Goal: Communication & Community: Share content

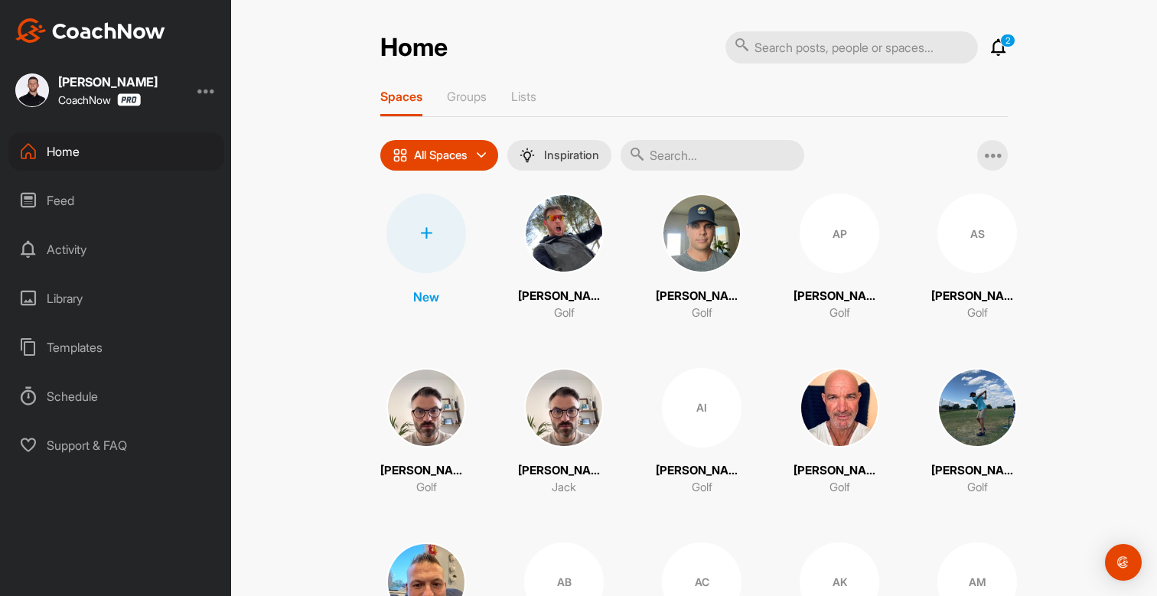
click at [687, 158] on input "text" at bounding box center [713, 155] width 184 height 31
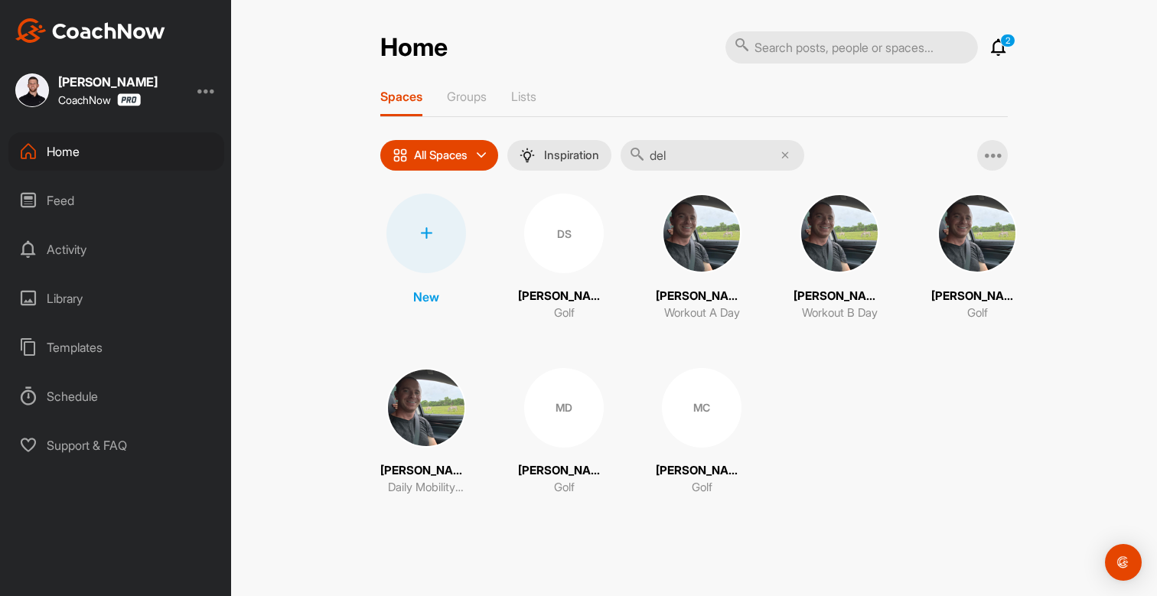
type input "del"
click at [699, 418] on div "MC" at bounding box center [702, 408] width 80 height 80
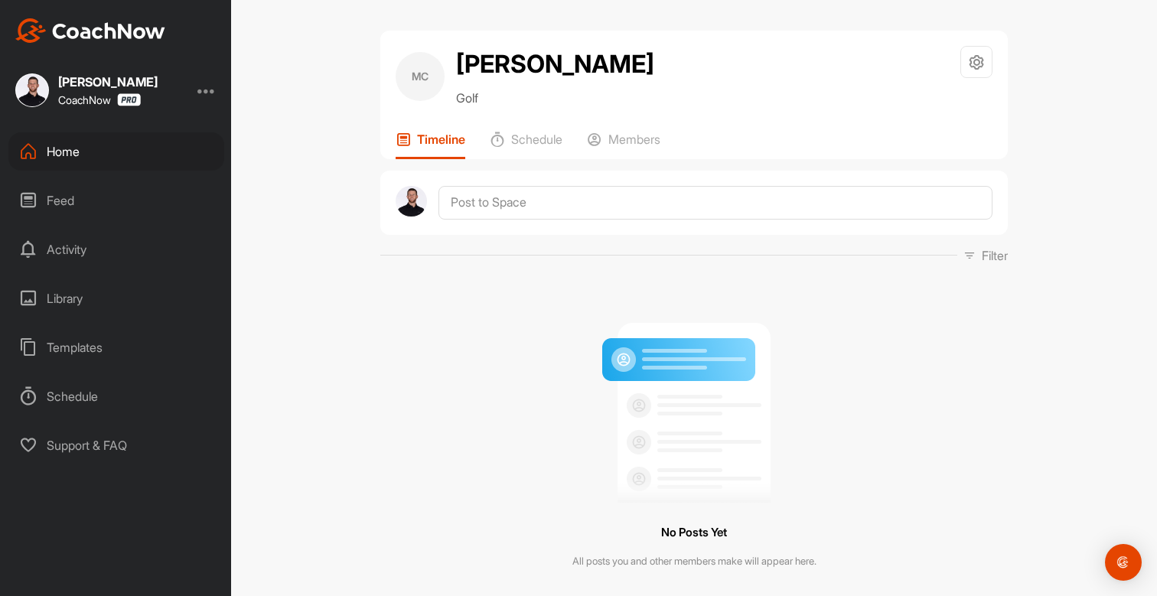
click at [76, 350] on div "Templates" at bounding box center [116, 347] width 216 height 38
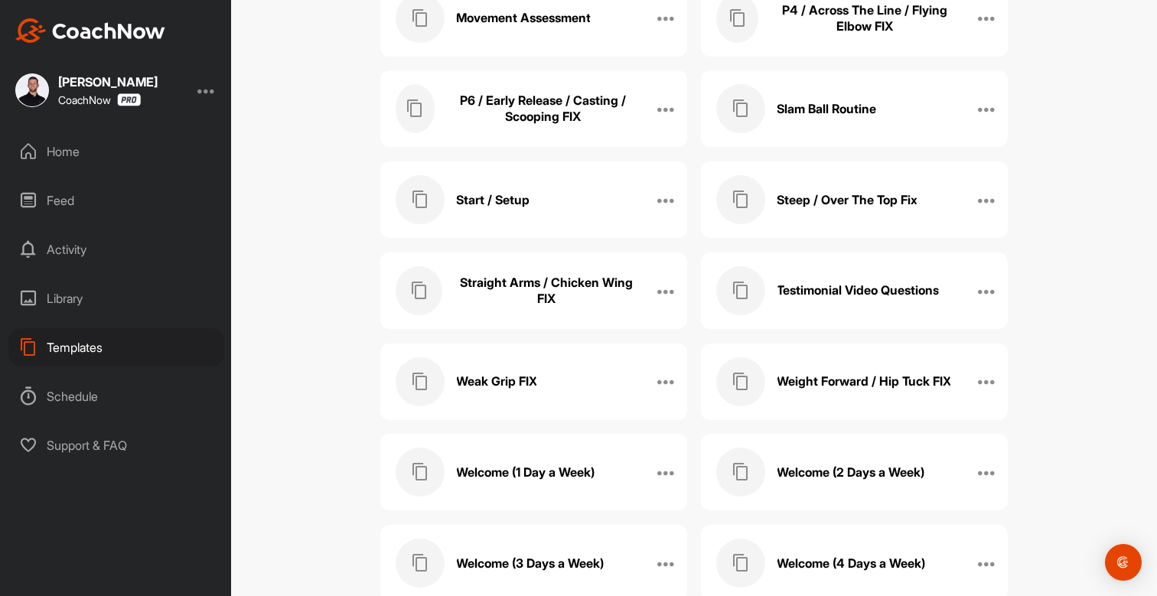
scroll to position [875, 0]
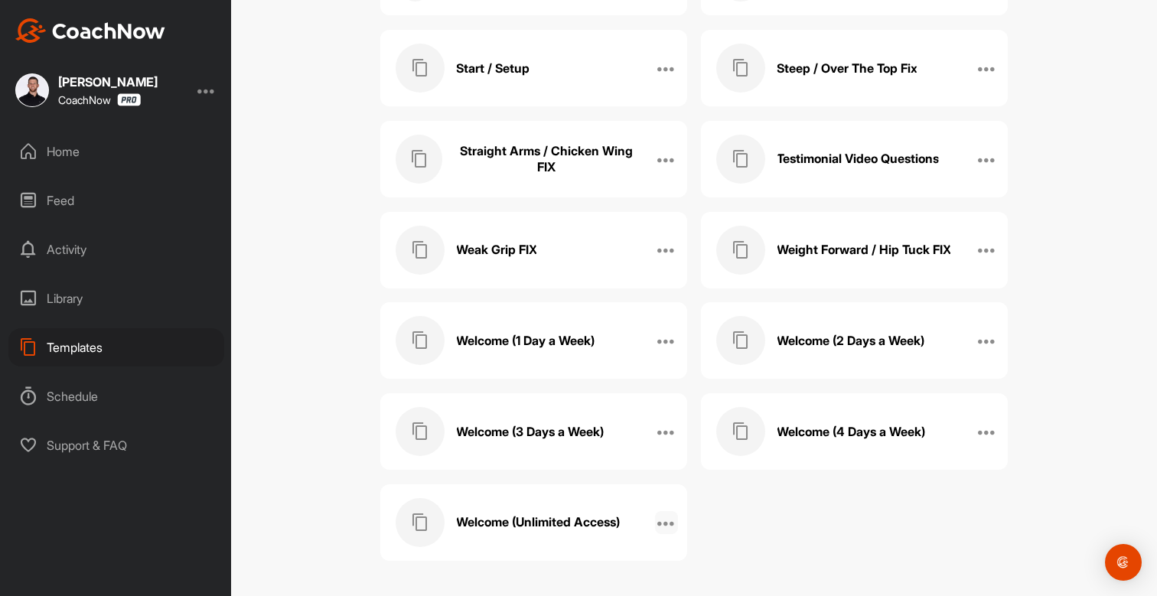
click at [663, 523] on icon at bounding box center [666, 522] width 18 height 18
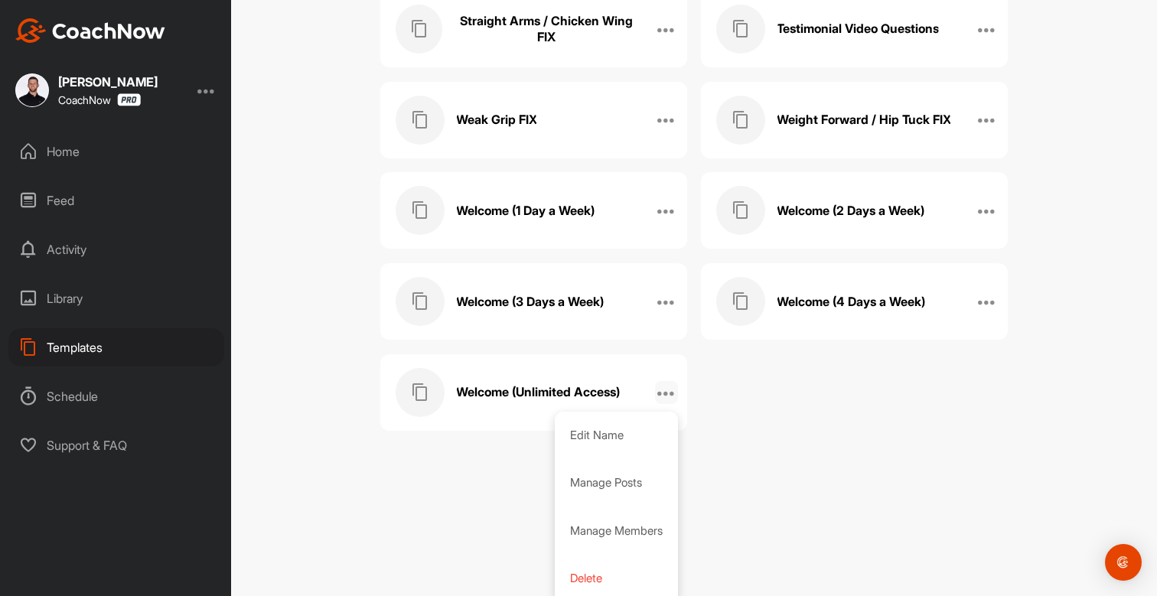
scroll to position [1009, 0]
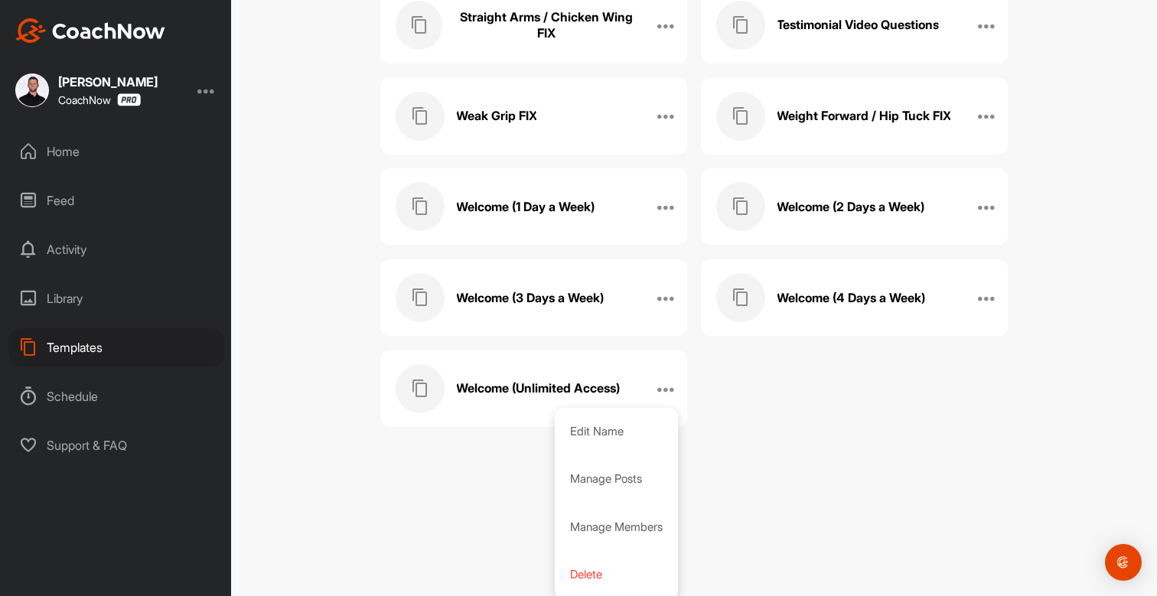
click at [528, 383] on h3 "Welcome (Unlimited Access)" at bounding box center [538, 388] width 164 height 16
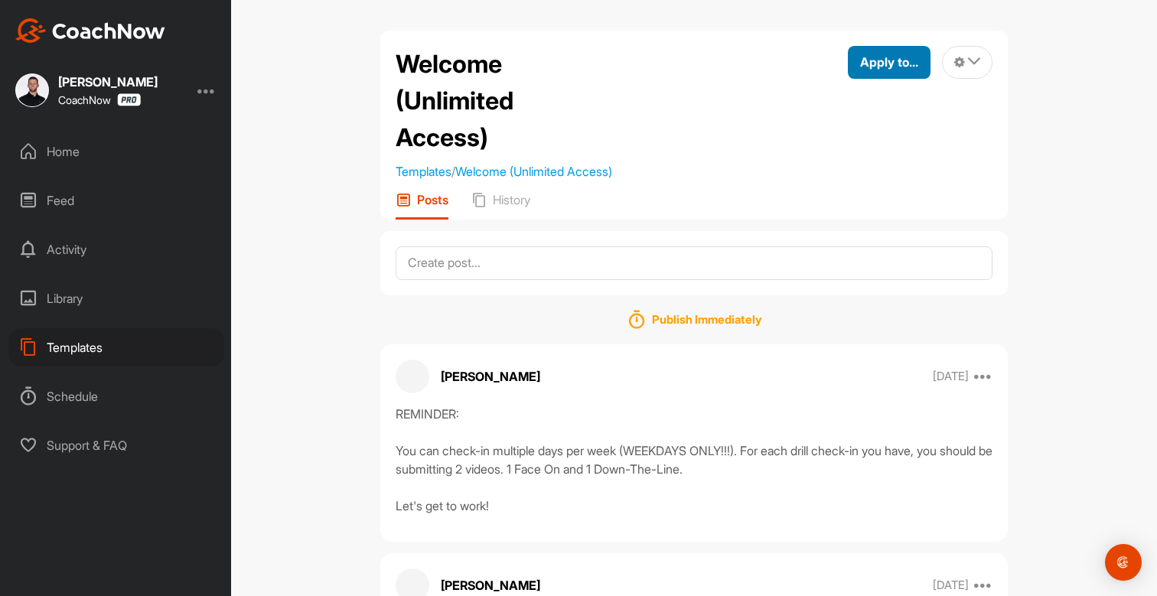
click at [891, 72] on button "Apply to..." at bounding box center [889, 62] width 83 height 33
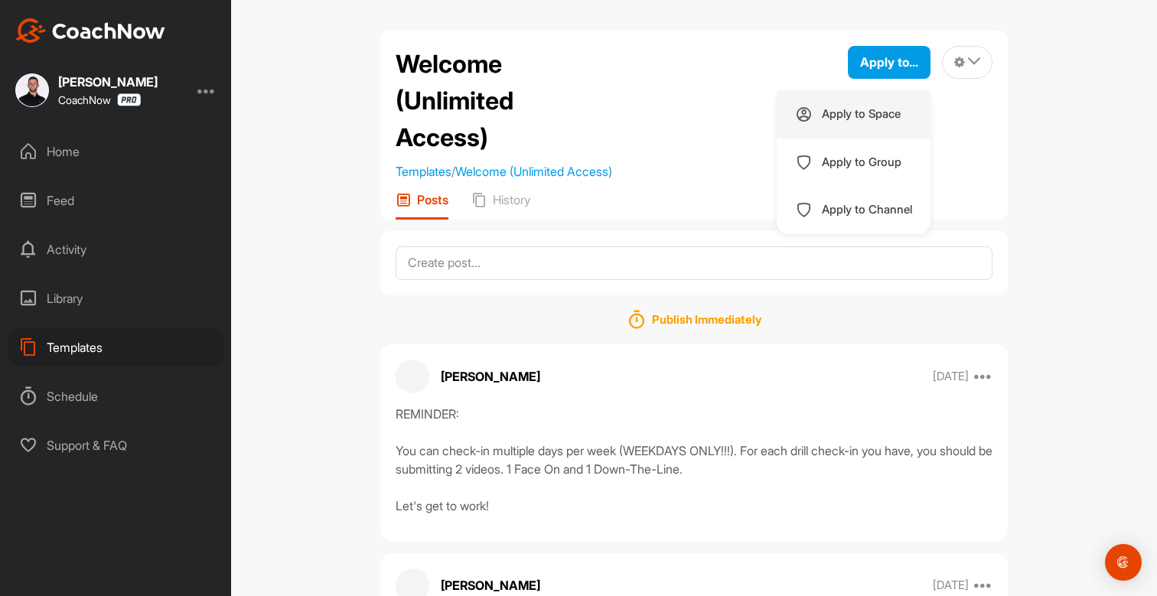
click at [844, 112] on p "Apply to Space" at bounding box center [861, 114] width 79 height 12
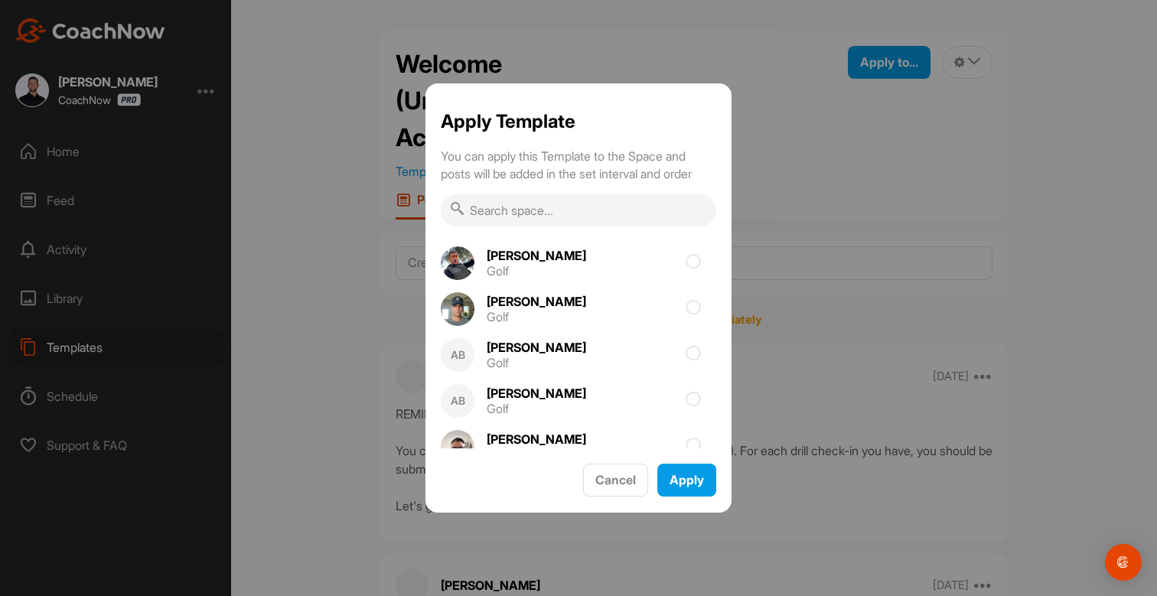
click at [535, 217] on input "text" at bounding box center [578, 210] width 275 height 32
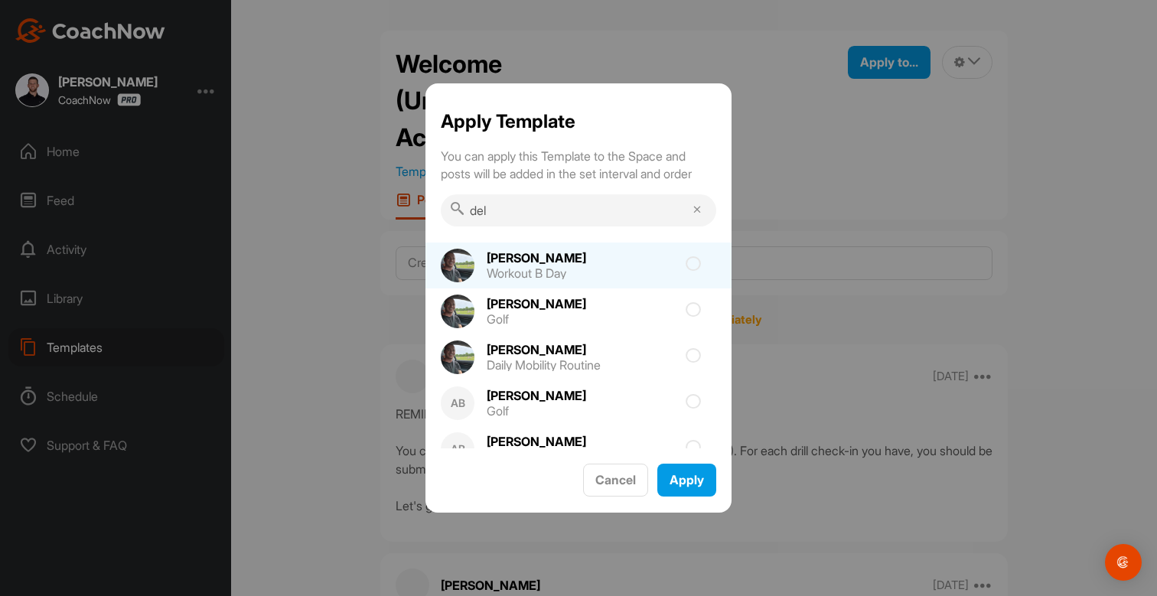
scroll to position [113, 0]
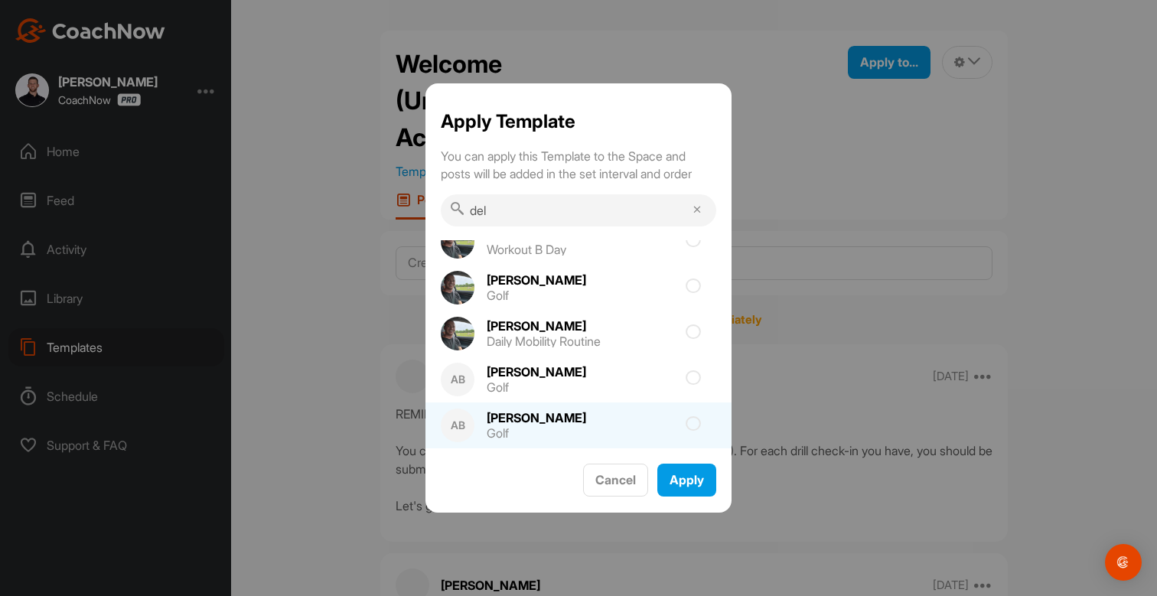
type input "del"
click at [544, 420] on div "[PERSON_NAME]" at bounding box center [536, 418] width 99 height 12
checkbox input "true"
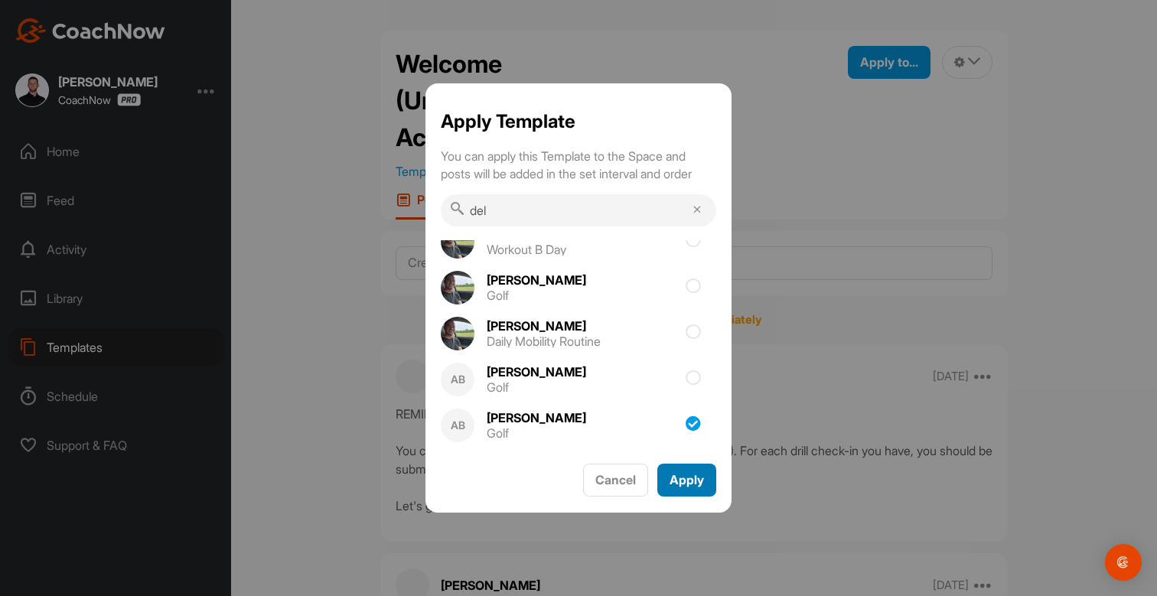
click at [684, 483] on span "Apply" at bounding box center [687, 479] width 34 height 15
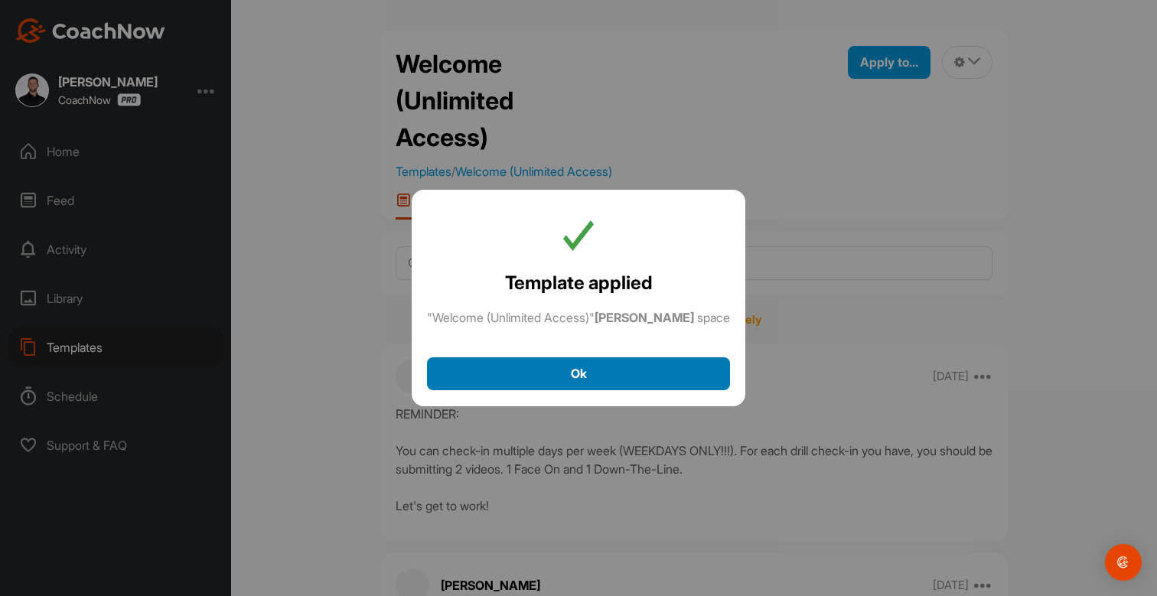
click at [608, 383] on div "Ok" at bounding box center [578, 373] width 279 height 18
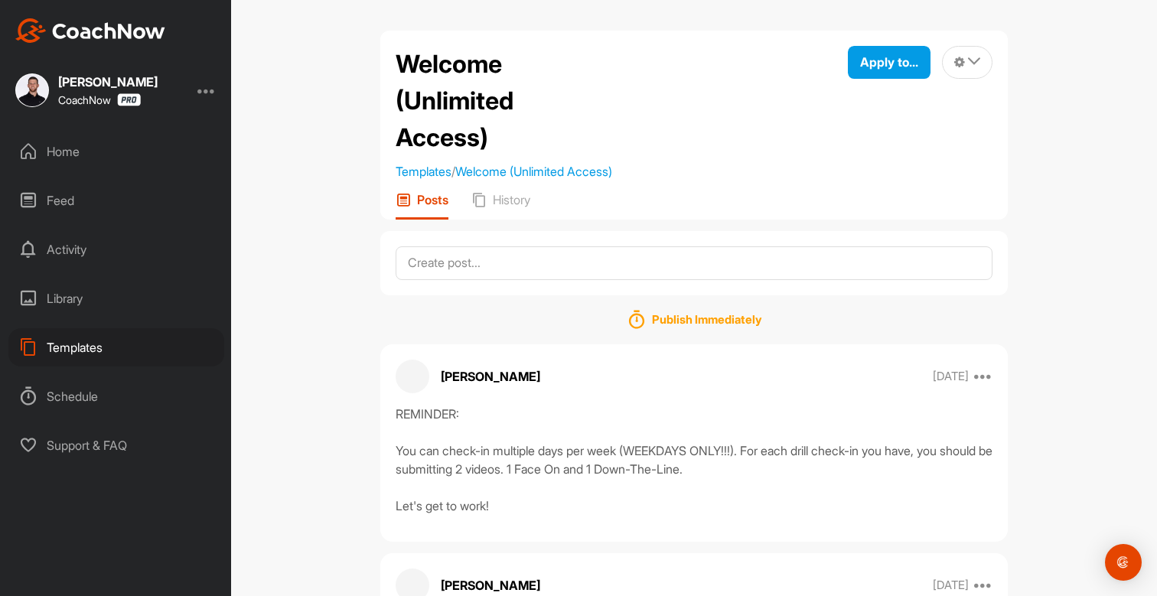
click at [76, 148] on div "Home" at bounding box center [116, 151] width 216 height 38
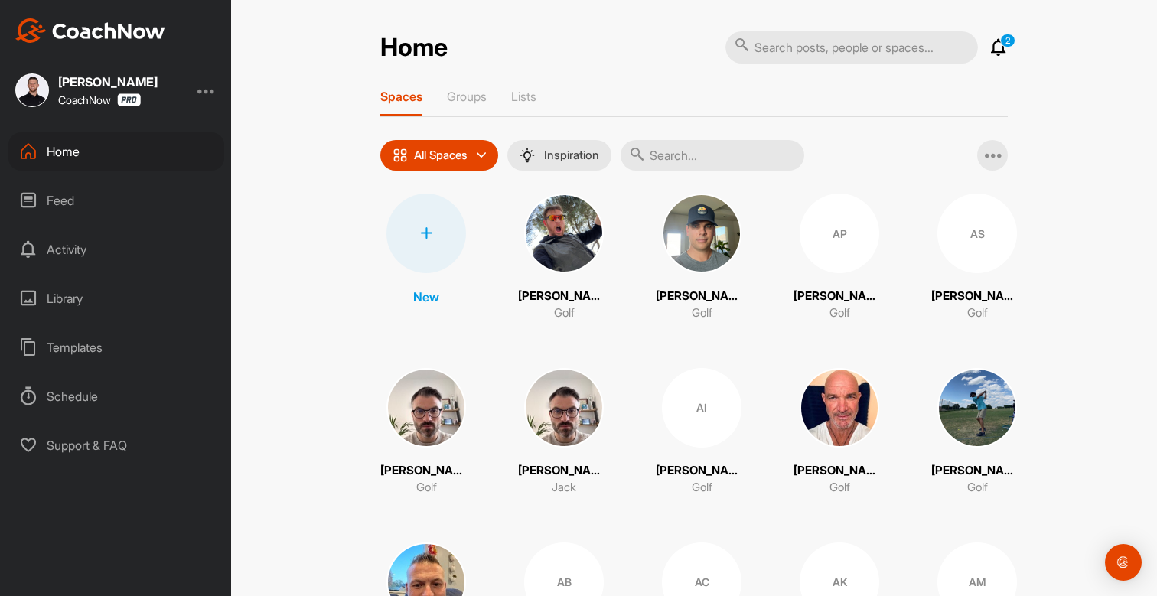
click at [996, 47] on icon at bounding box center [998, 47] width 18 height 18
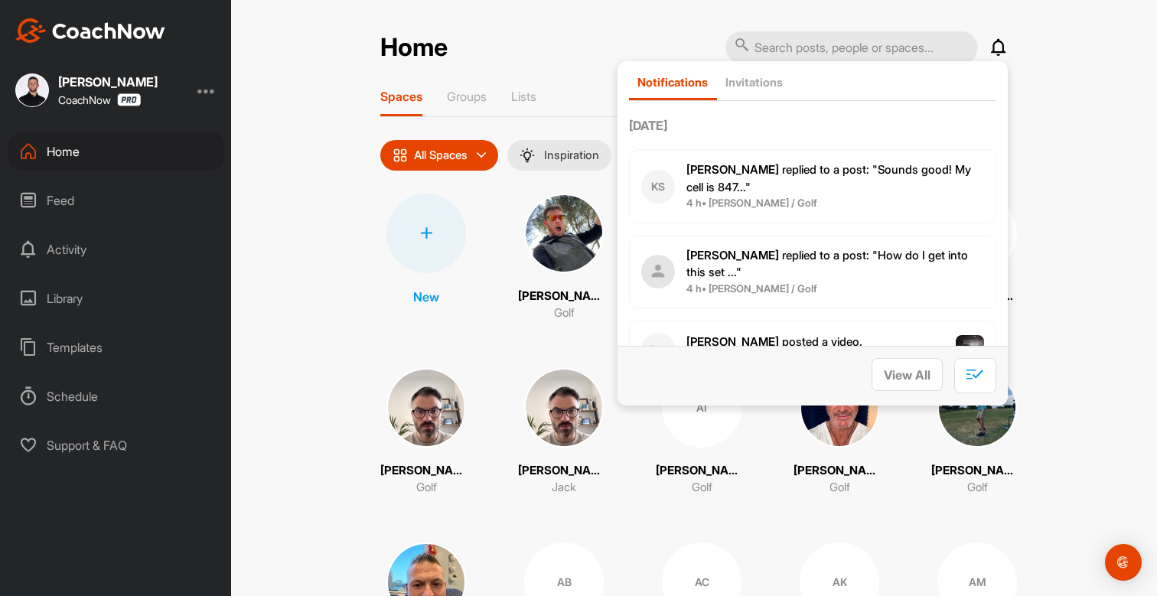
click at [1067, 31] on div "Home Notifications Invitations [DATE] KS [PERSON_NAME] replied to a post : "Sou…" at bounding box center [694, 298] width 926 height 596
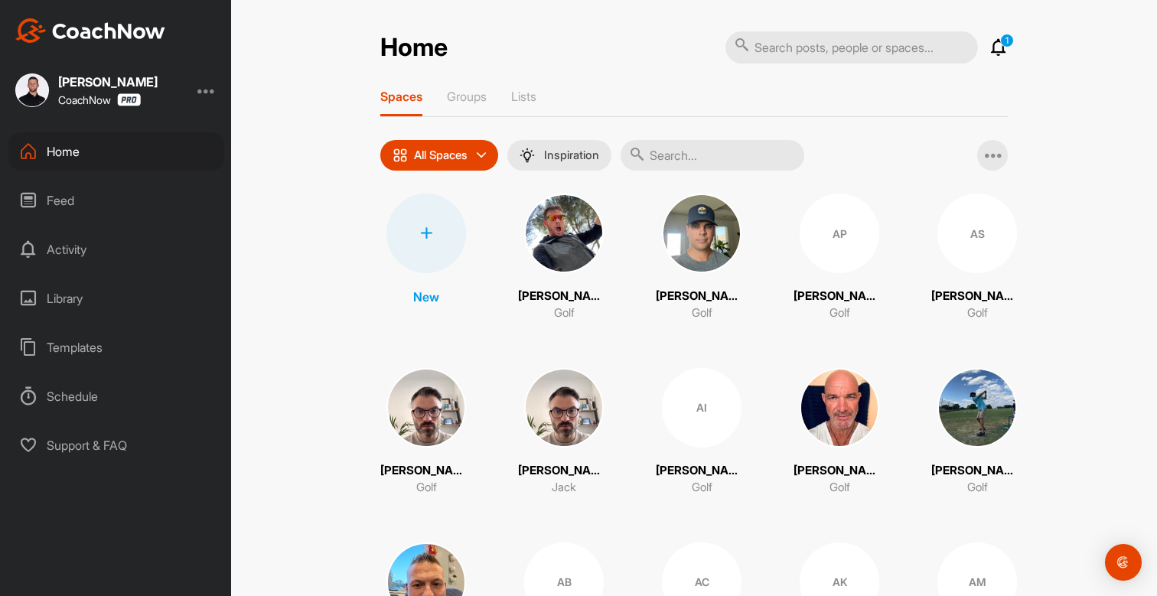
click at [73, 395] on div "Schedule" at bounding box center [116, 396] width 216 height 38
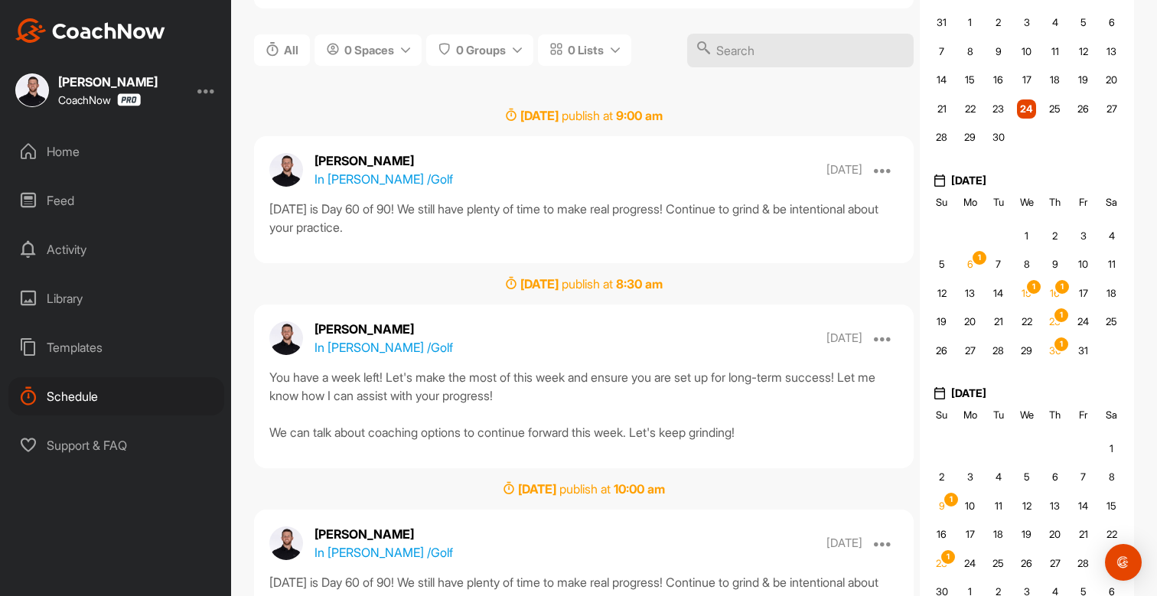
scroll to position [143, 0]
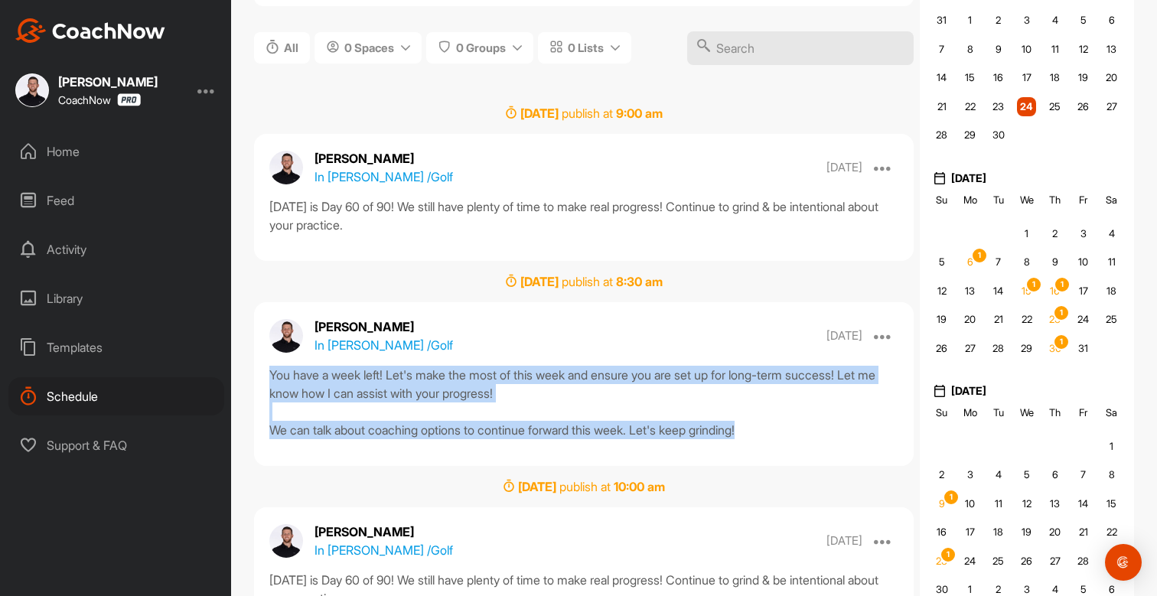
drag, startPoint x: 271, startPoint y: 375, endPoint x: 849, endPoint y: 451, distance: 582.8
click at [849, 451] on div "[PERSON_NAME] In [PERSON_NAME] / Golf [DATE] Edit Edit Tags Delete You have a w…" at bounding box center [584, 384] width 660 height 164
copy div "You have a week left! Let's make the most of this week and ensure you are set u…"
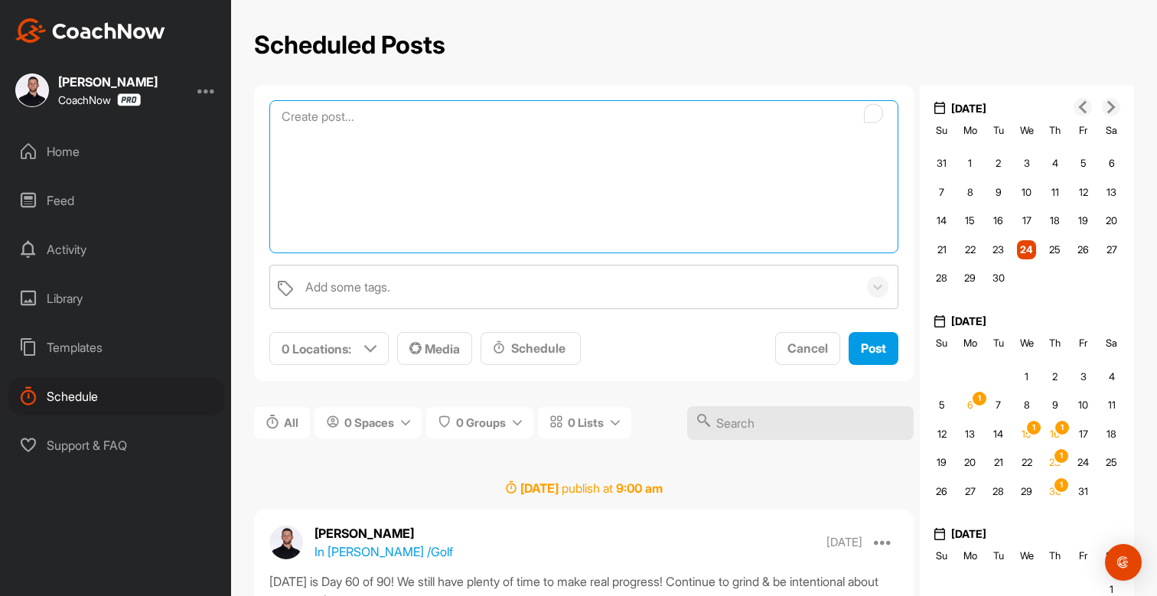
click at [355, 119] on textarea "To enrich screen reader interactions, please activate Accessibility in Grammarl…" at bounding box center [583, 176] width 629 height 153
paste textarea "You have a week left! Let's make the most of this week and ensure you are set u…"
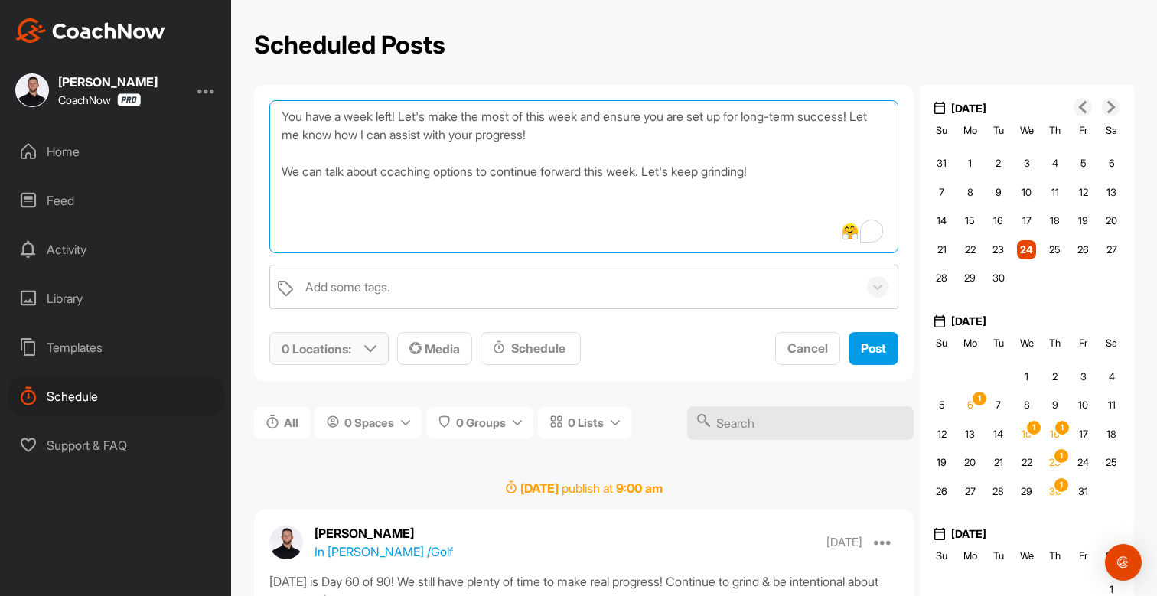
type textarea "You have a week left! Let's make the most of this week and ensure you are set u…"
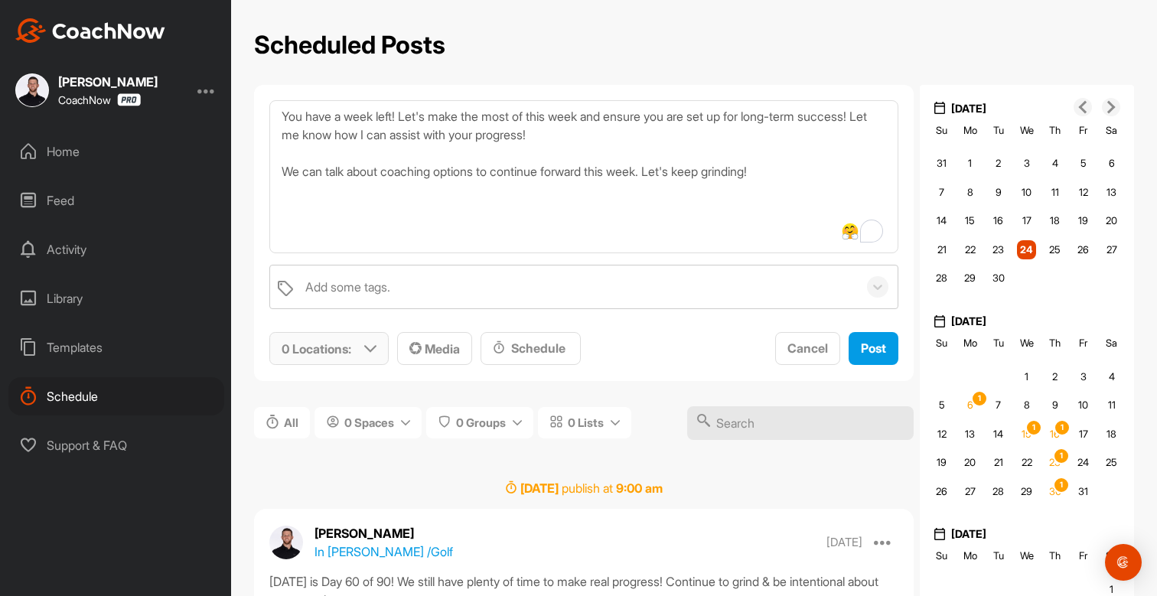
click at [330, 341] on p "0 Locations :" at bounding box center [317, 349] width 70 height 18
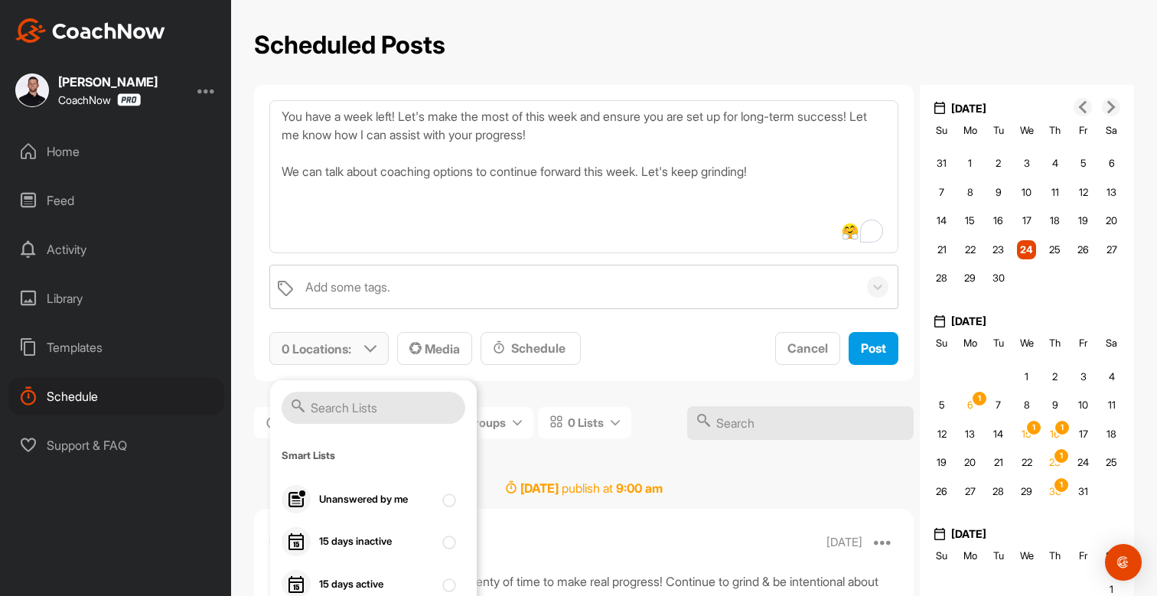
click at [391, 410] on input "text" at bounding box center [374, 408] width 184 height 32
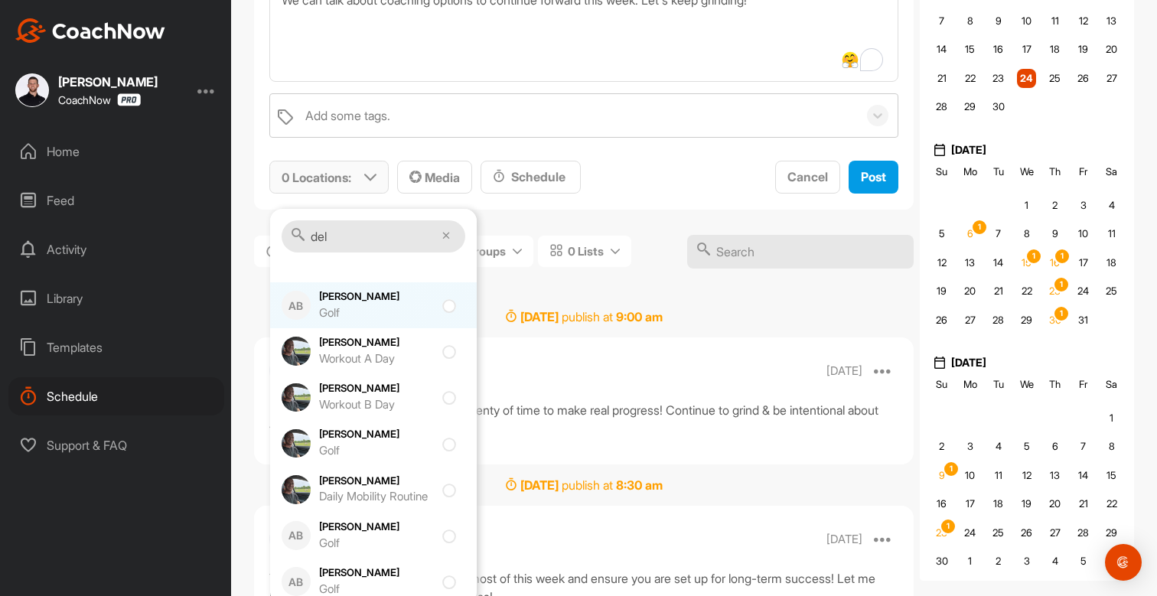
scroll to position [306, 0]
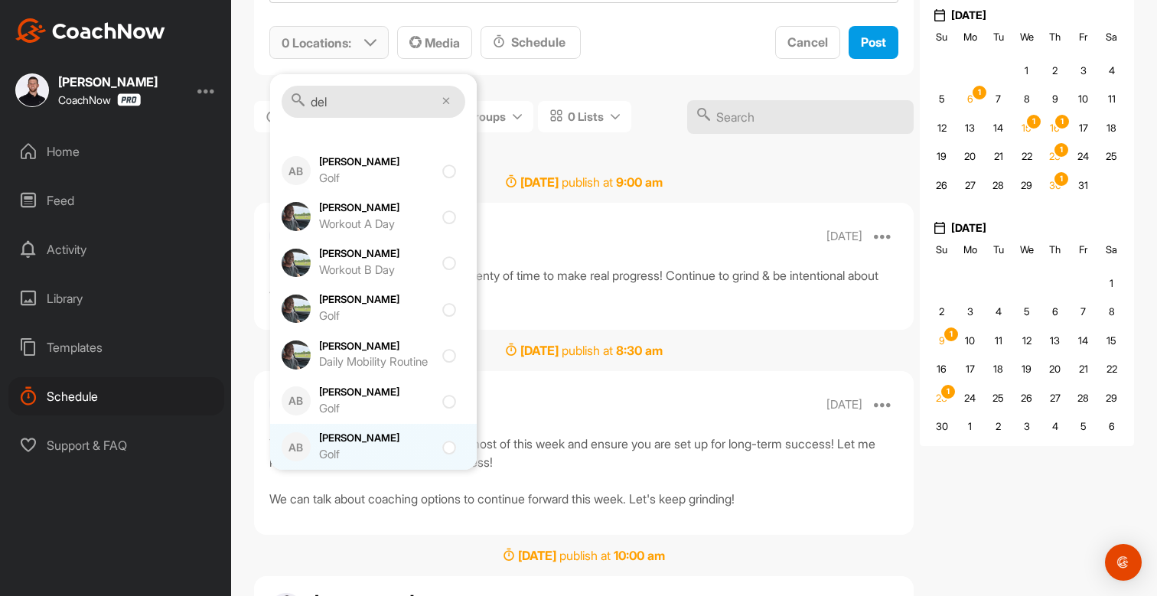
type input "del"
click at [389, 451] on div "Golf" at bounding box center [376, 455] width 115 height 18
checkbox input "true"
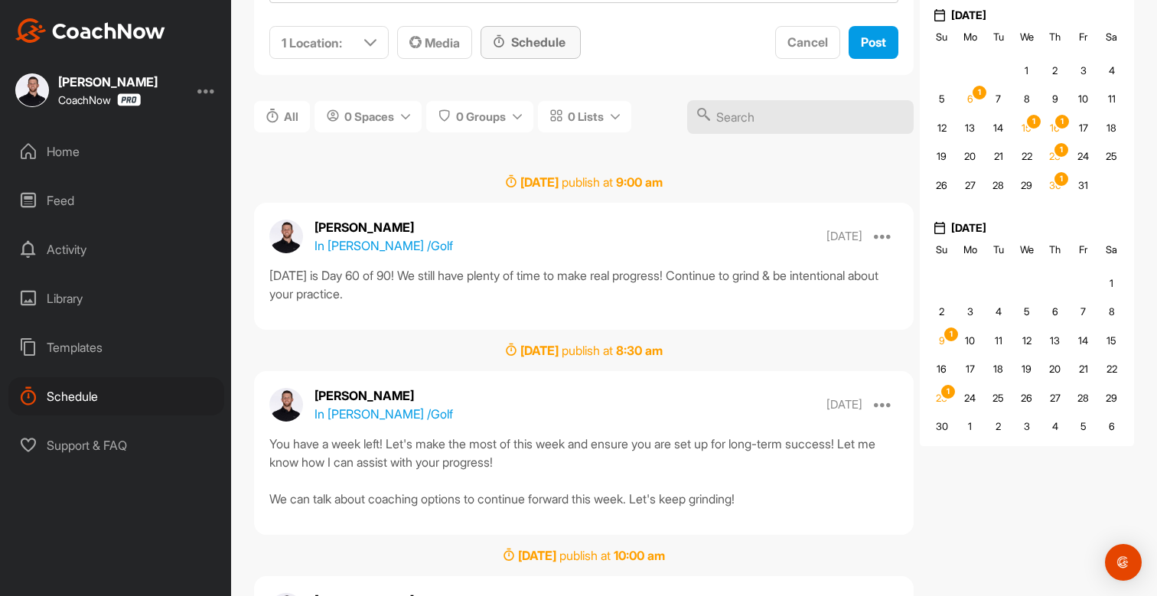
click at [517, 46] on div "Schedule" at bounding box center [531, 42] width 76 height 18
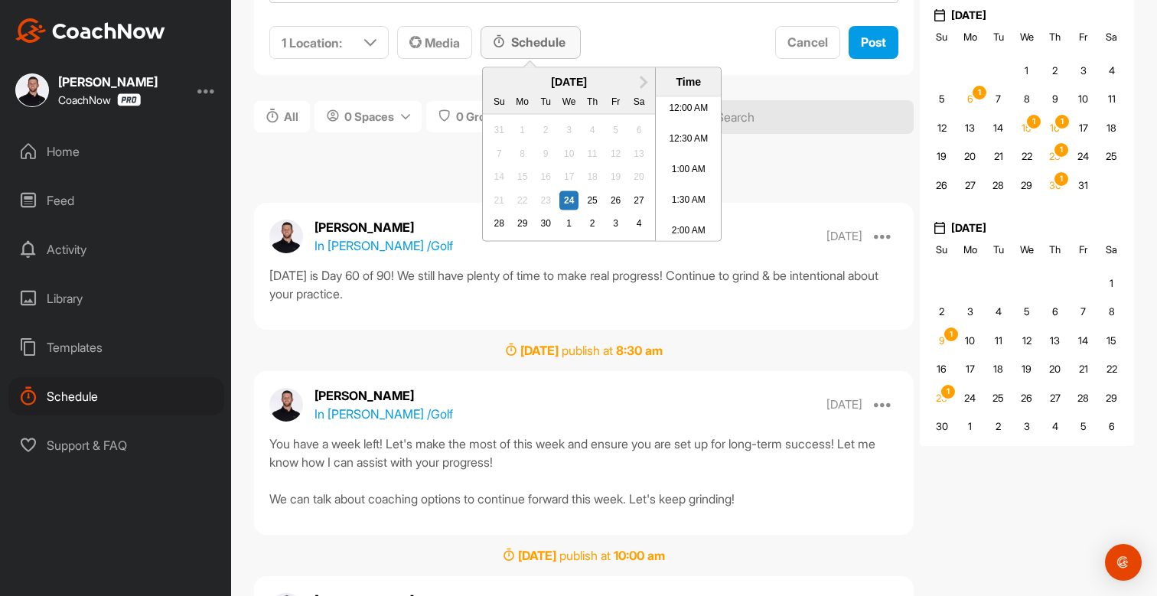
scroll to position [1198, 0]
click at [644, 85] on button "Next Month" at bounding box center [643, 82] width 24 height 24
click at [642, 85] on span "Next Month" at bounding box center [642, 81] width 0 height 16
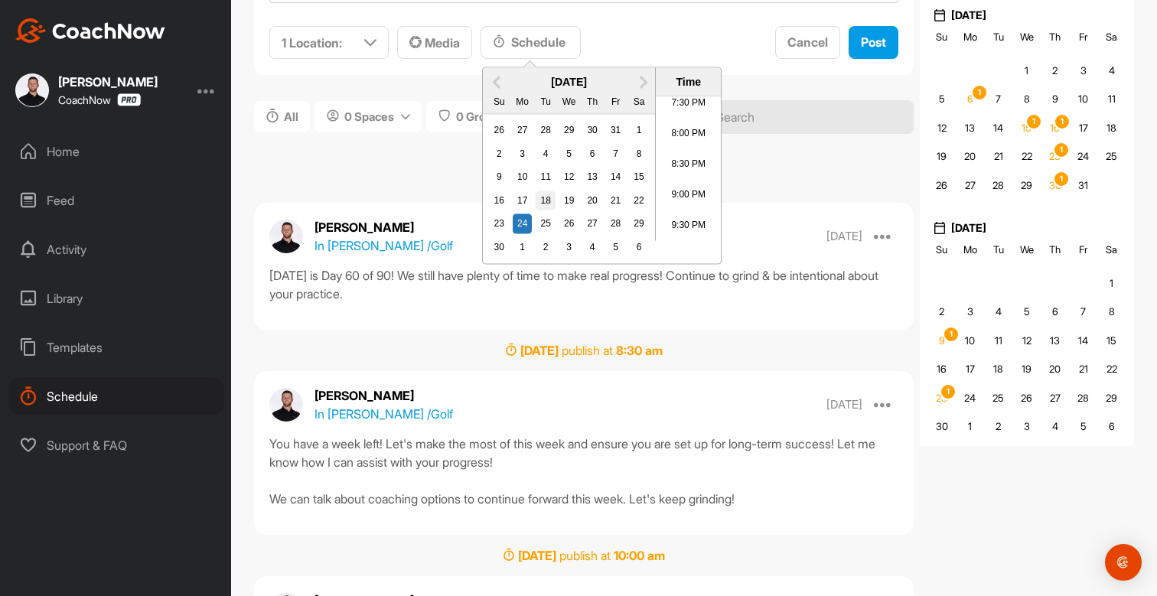
click at [548, 198] on div "18" at bounding box center [546, 201] width 20 height 20
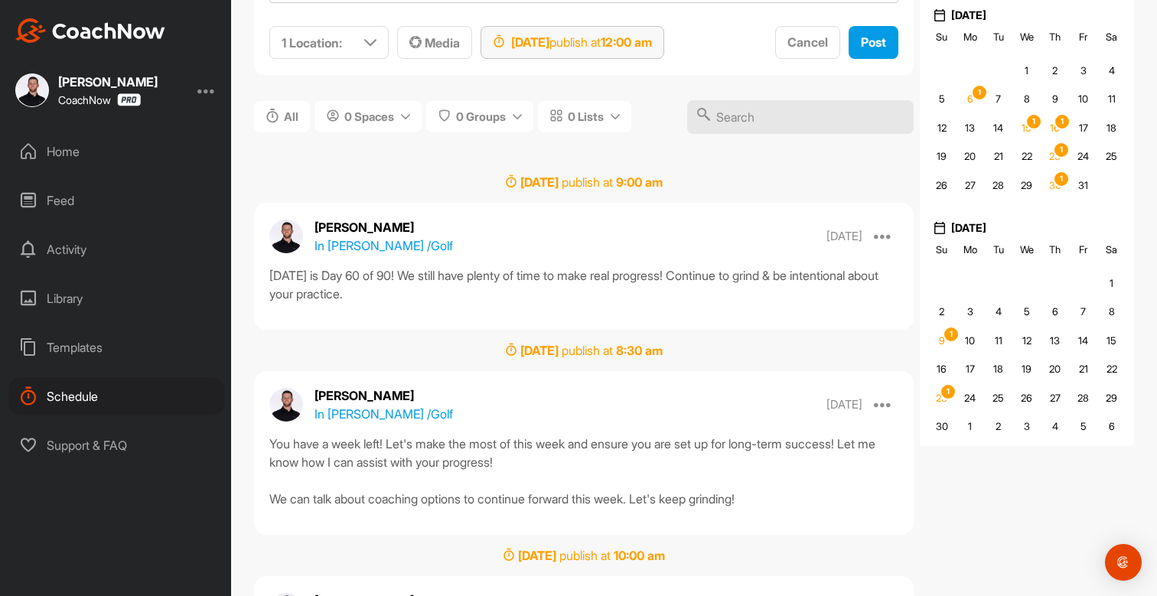
click at [603, 54] on div "[DATE] publish at 12:00 am" at bounding box center [573, 42] width 184 height 33
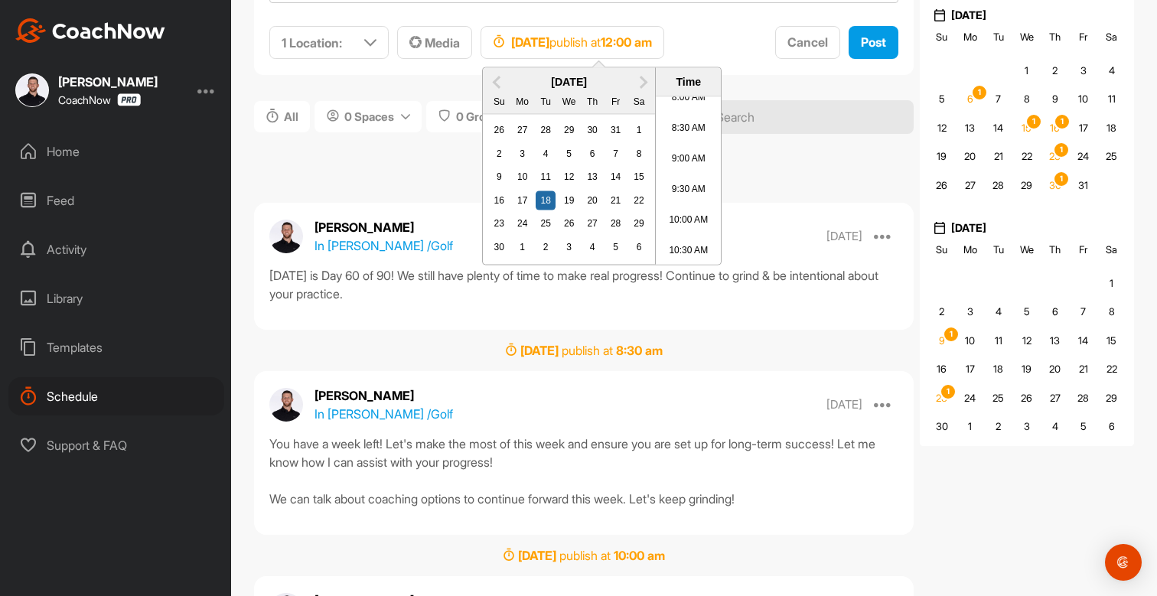
scroll to position [523, 0]
click at [684, 171] on li "9:30 AM" at bounding box center [688, 170] width 65 height 31
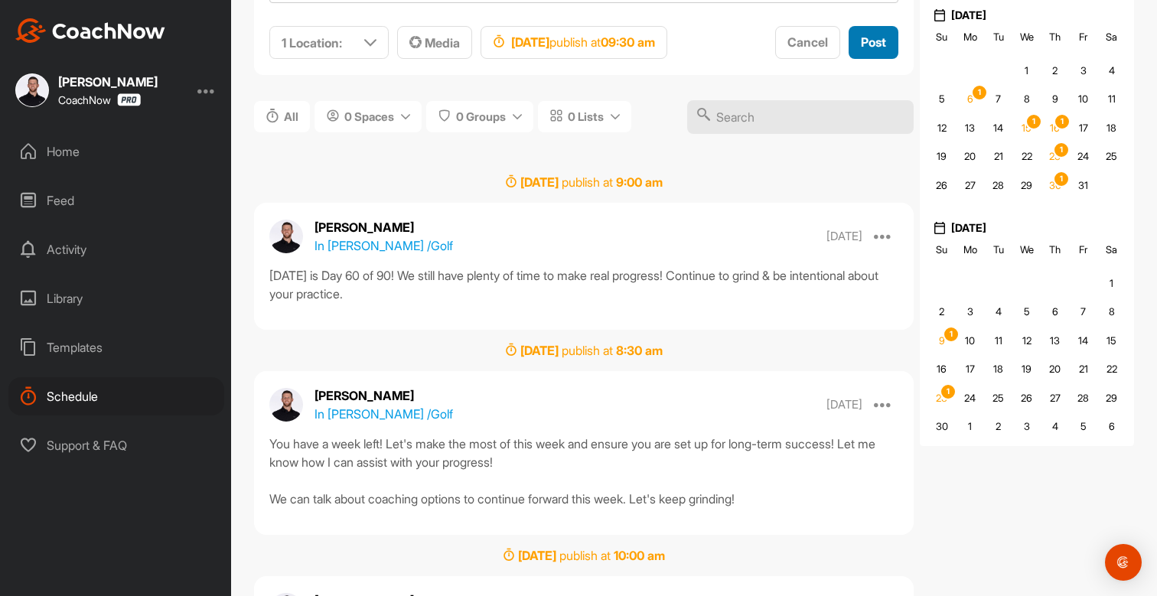
click at [870, 37] on span "Post" at bounding box center [873, 41] width 25 height 15
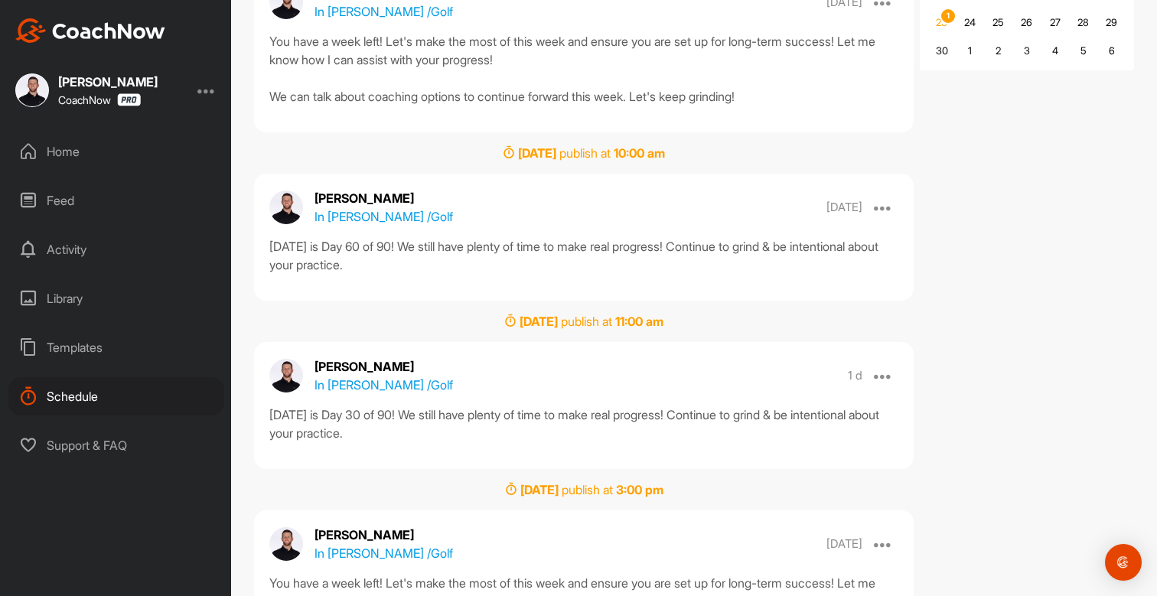
scroll to position [706, 0]
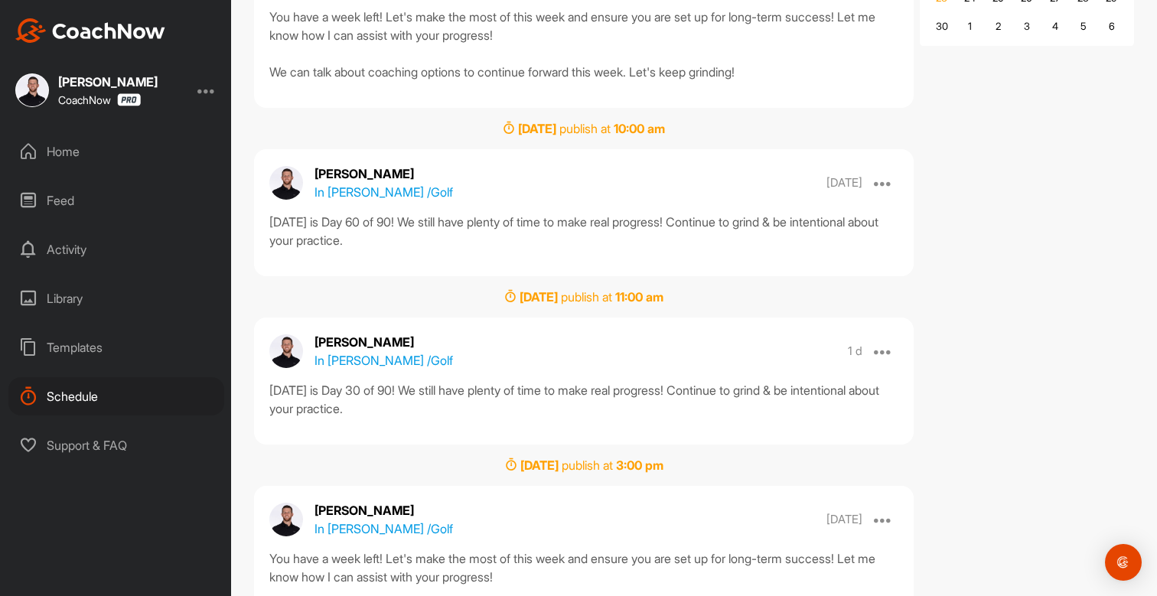
click at [306, 393] on div "[DATE] is Day 30 of 90! We still have plenty of time to make real progress! Con…" at bounding box center [583, 399] width 629 height 37
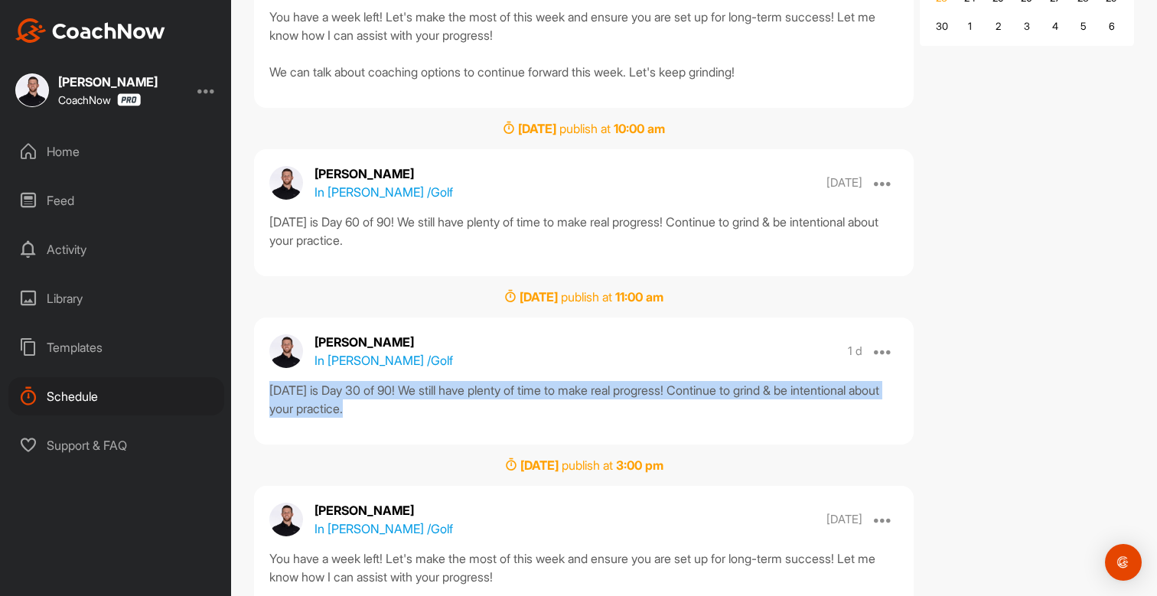
click at [306, 393] on div "[DATE] is Day 30 of 90! We still have plenty of time to make real progress! Con…" at bounding box center [583, 399] width 629 height 37
copy div "[DATE] is Day 30 of 90! We still have plenty of time to make real progress! Con…"
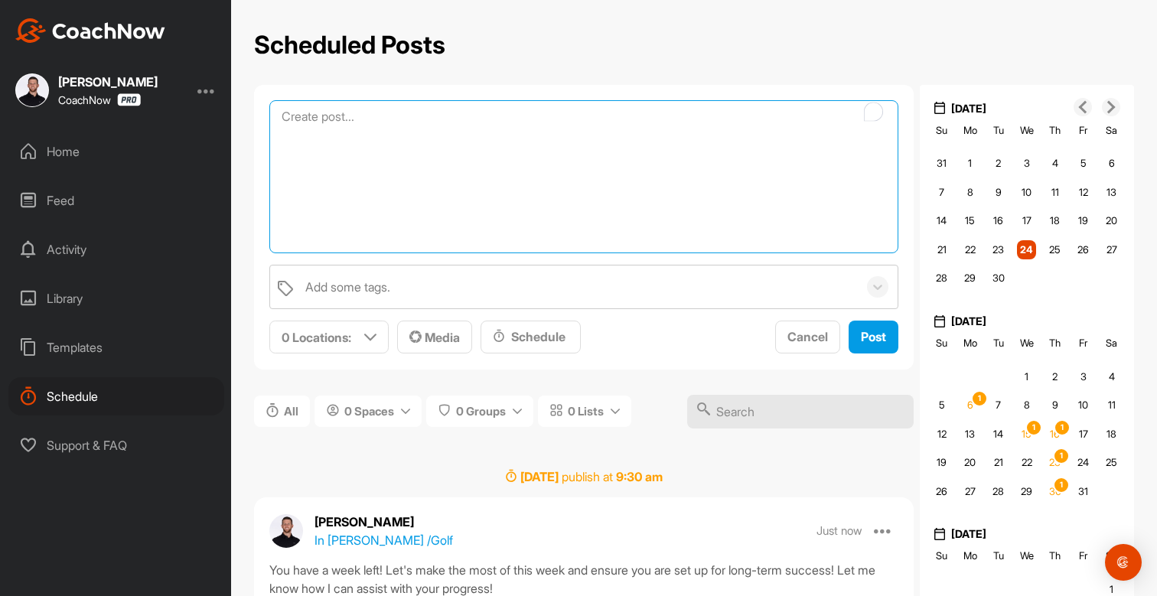
click at [342, 122] on textarea "To enrich screen reader interactions, please activate Accessibility in Grammarl…" at bounding box center [583, 176] width 629 height 153
paste textarea "[DATE] is Day 30 of 90! We still have plenty of time to make real progress! Con…"
click at [400, 116] on textarea "[DATE] is Day 30 of 90! We still have plenty of time to make real progress! Con…" at bounding box center [583, 176] width 629 height 153
click at [572, 184] on textarea "[DATE] is Day 30 of 60! We still have plenty of time to make real progress! Con…" at bounding box center [583, 176] width 629 height 153
type textarea "[DATE] is Day 30 of 60! We still have plenty of time to make real progress! Con…"
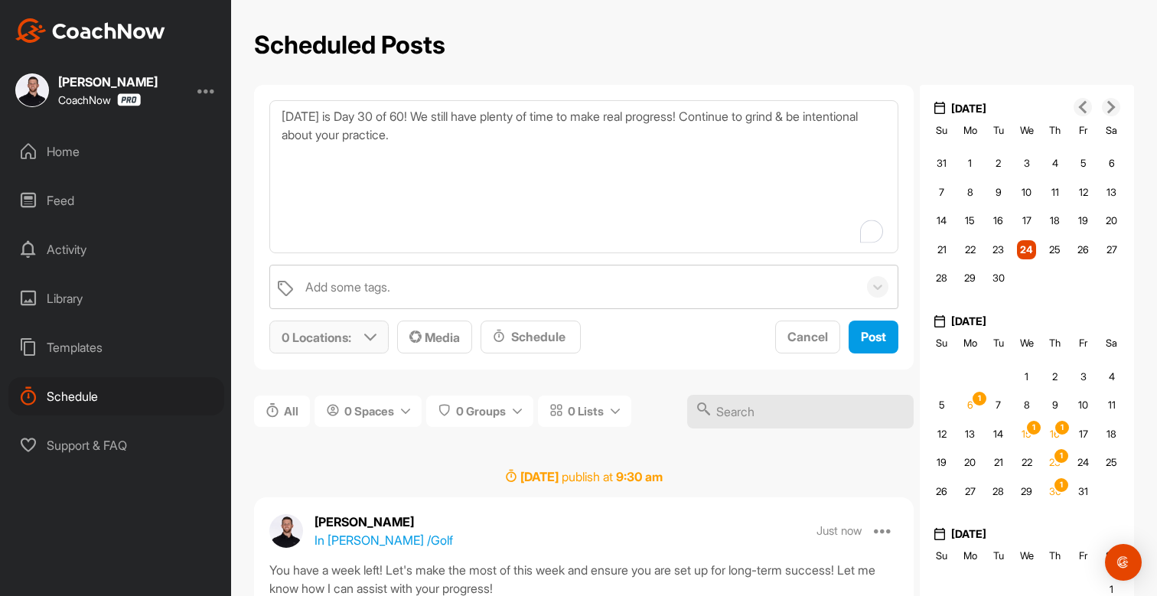
click at [311, 341] on p "0 Locations :" at bounding box center [317, 337] width 70 height 18
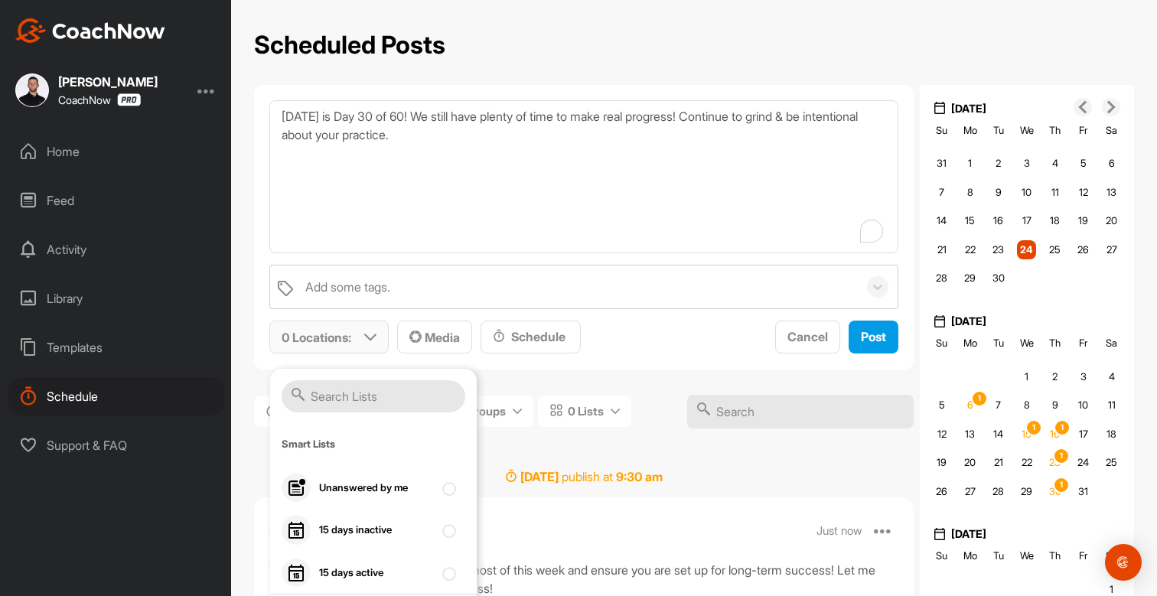
click at [328, 389] on input "text" at bounding box center [374, 396] width 184 height 32
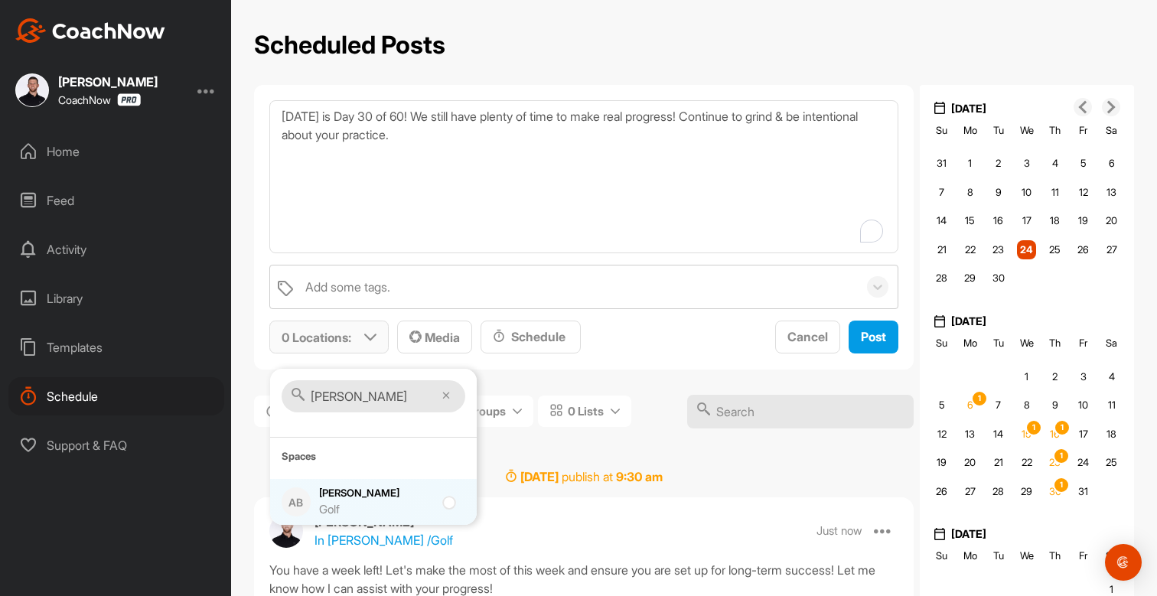
type input "[PERSON_NAME]"
click at [375, 491] on div "[PERSON_NAME] Core Golf" at bounding box center [376, 502] width 115 height 32
checkbox input "true"
click at [429, 332] on span "Media" at bounding box center [434, 337] width 51 height 15
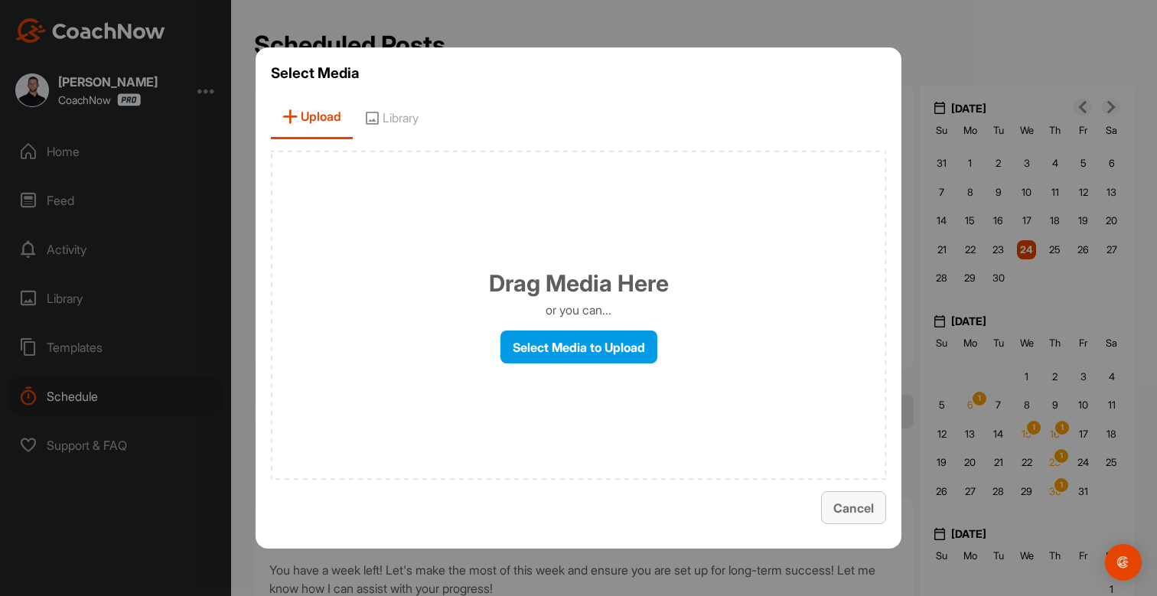
click at [856, 503] on span "Cancel" at bounding box center [853, 507] width 41 height 15
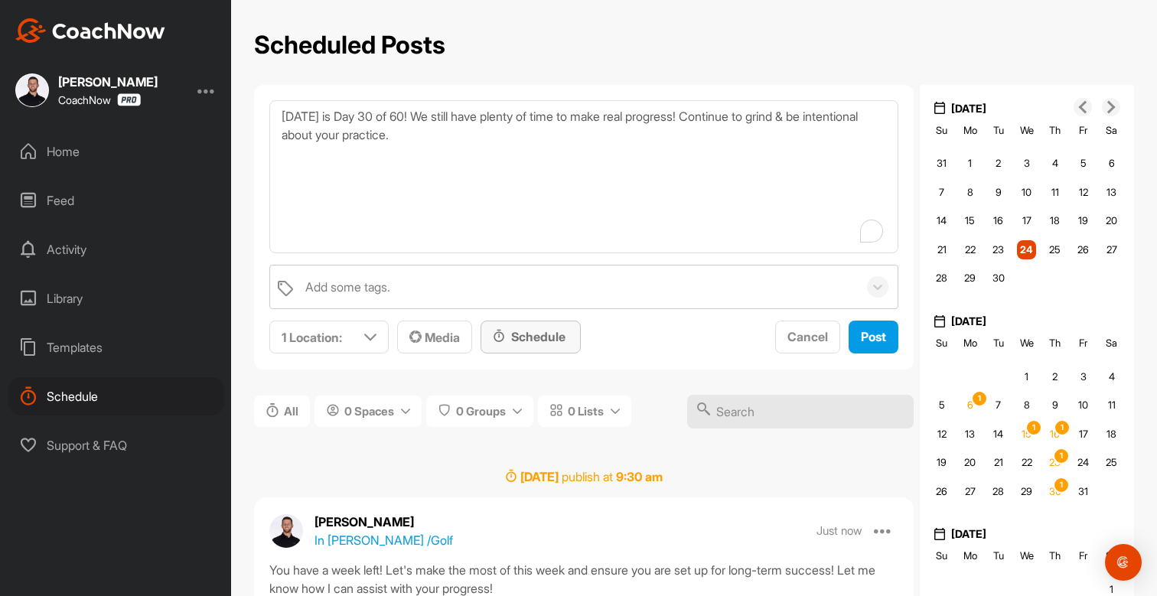
click at [550, 331] on div "Schedule" at bounding box center [531, 337] width 76 height 18
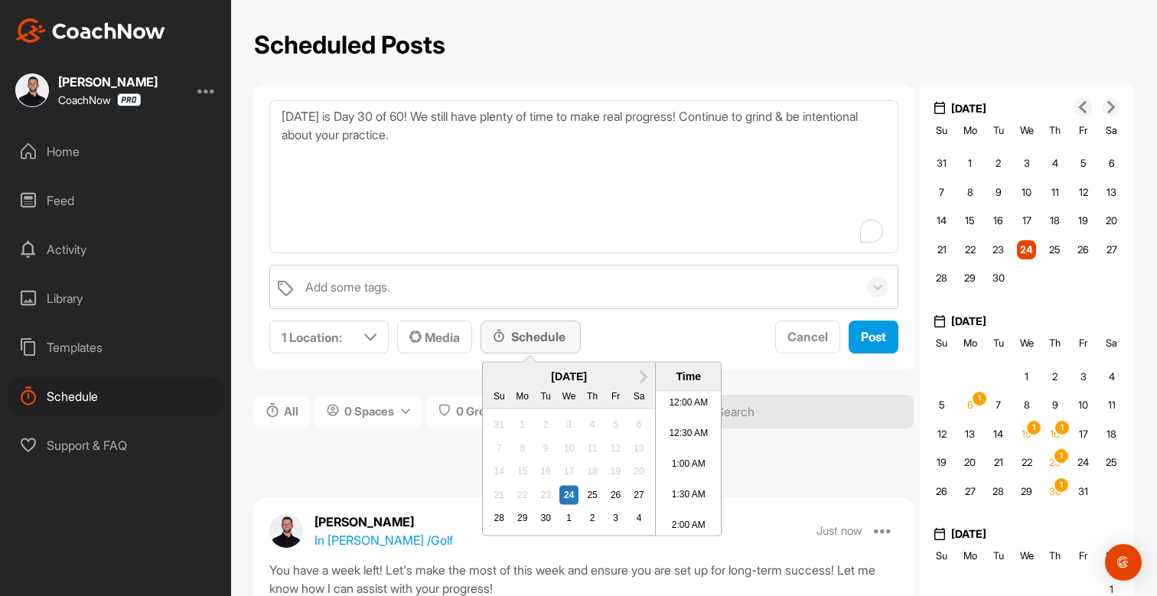
scroll to position [1198, 0]
click at [642, 374] on span "Next Month" at bounding box center [642, 375] width 0 height 16
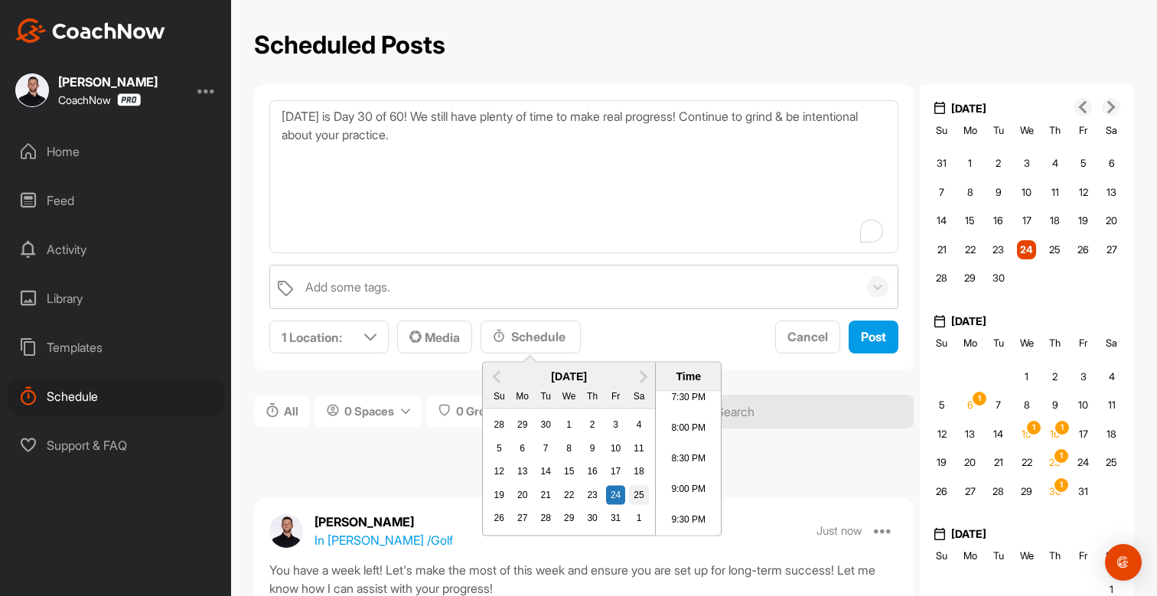
click at [639, 494] on div "25" at bounding box center [639, 495] width 20 height 20
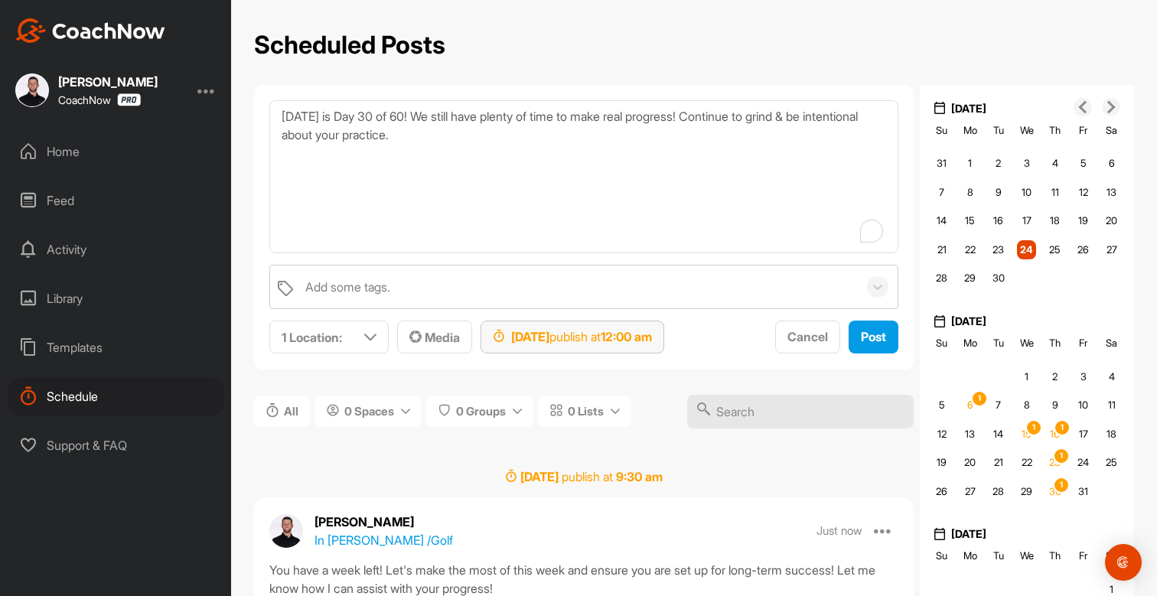
click at [652, 340] on strong "12:00 am" at bounding box center [626, 336] width 51 height 15
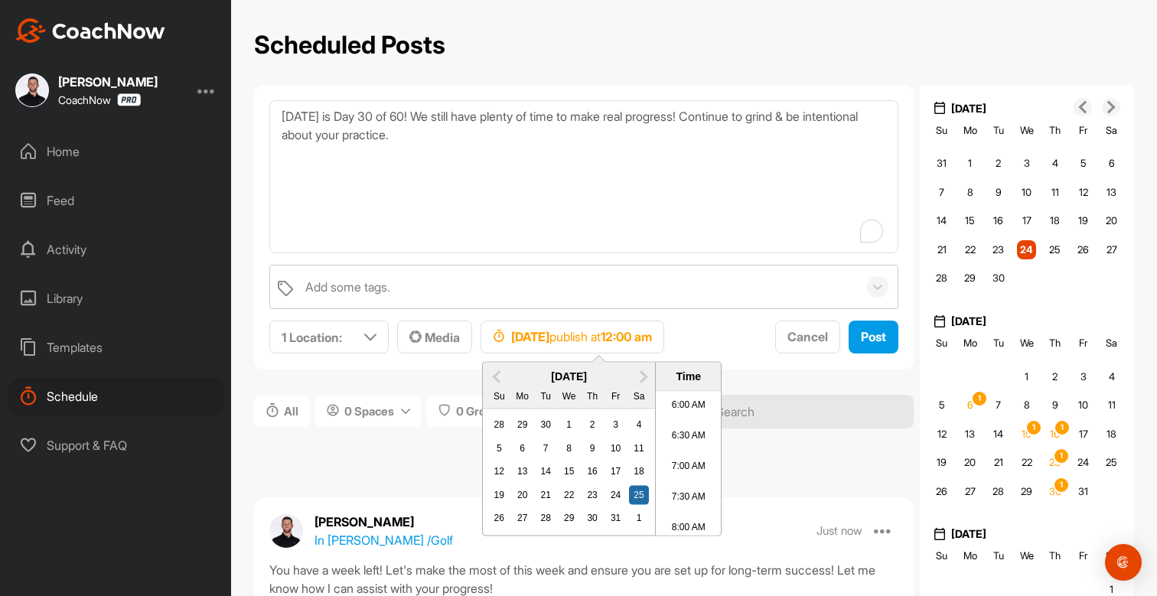
scroll to position [375, 0]
click at [689, 484] on li "7:30 AM" at bounding box center [688, 491] width 65 height 31
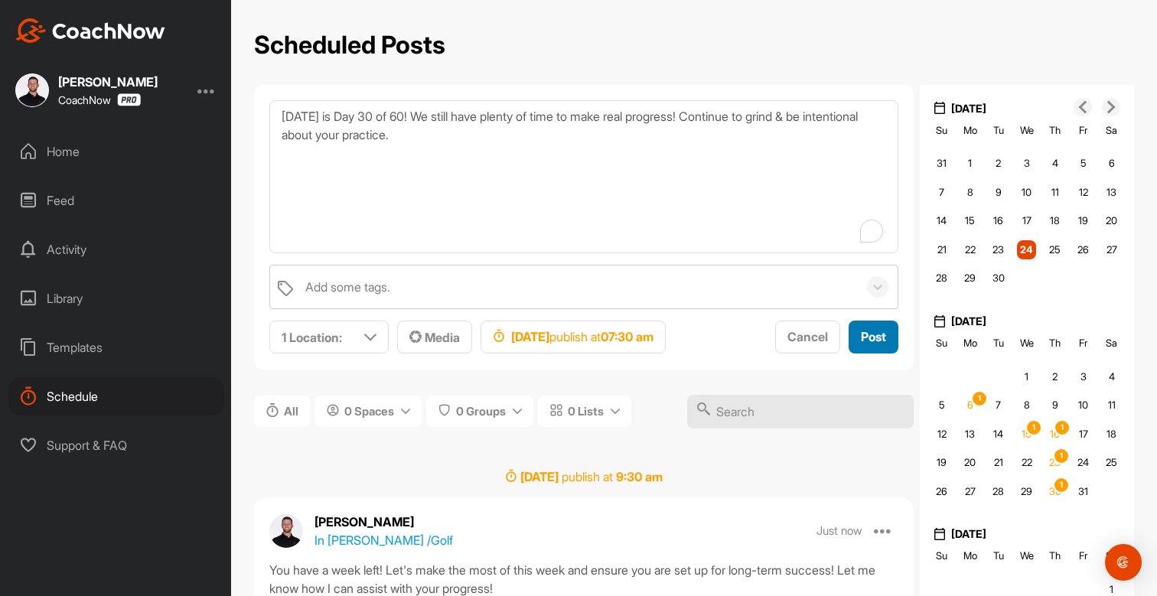
click at [874, 346] on button "Post" at bounding box center [874, 337] width 50 height 33
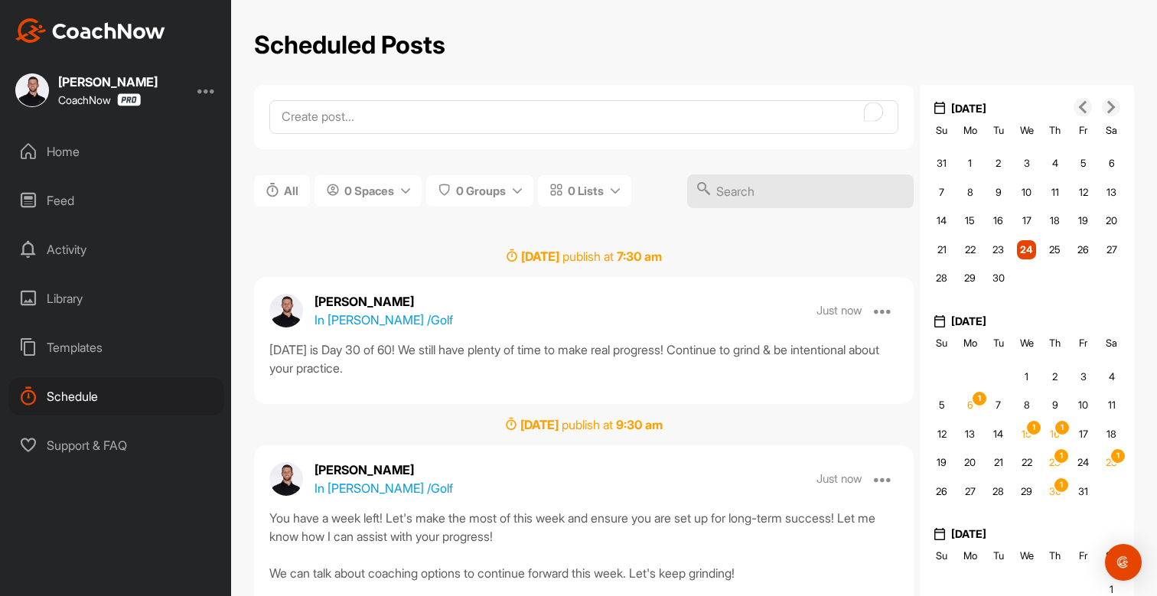
click at [75, 146] on div "Home" at bounding box center [116, 151] width 216 height 38
